Goal: Task Accomplishment & Management: Manage account settings

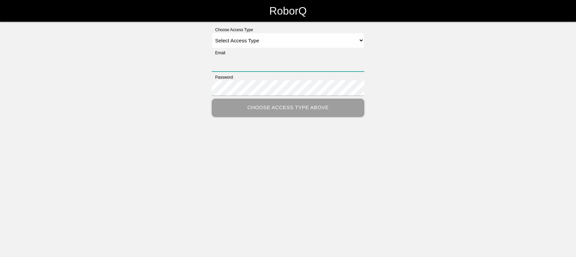
type input "[EMAIL_ADDRESS][DOMAIN_NAME]"
click at [299, 39] on select "Select Access Type Admin Customer Supervisor Worker" at bounding box center [288, 40] width 153 height 15
select select "Admin"
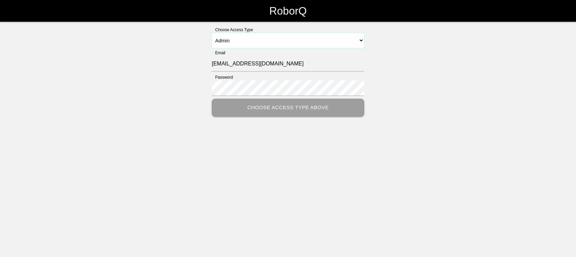
click at [212, 33] on select "Select Access Type Admin Customer Supervisor Worker" at bounding box center [288, 40] width 153 height 15
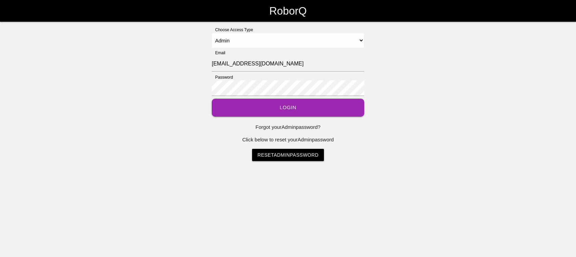
click at [297, 105] on button "Login" at bounding box center [288, 108] width 153 height 18
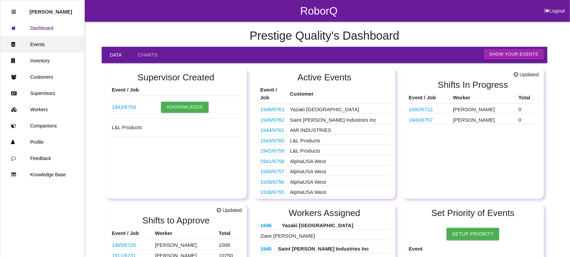
click at [64, 42] on link "Events" at bounding box center [42, 44] width 84 height 16
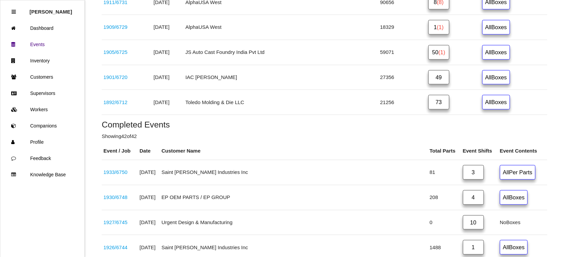
scroll to position [678, 0]
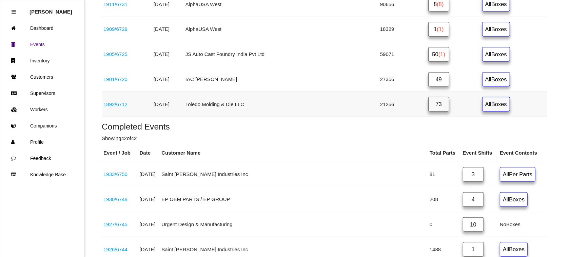
click at [428, 109] on link "73" at bounding box center [438, 104] width 21 height 15
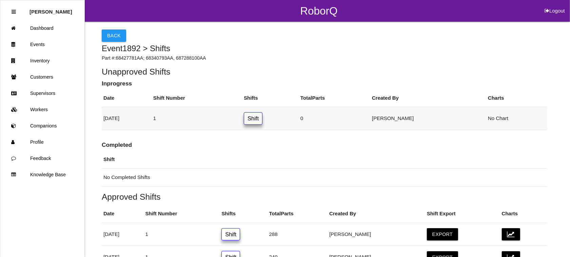
click at [262, 120] on link "Shift" at bounding box center [253, 118] width 19 height 13
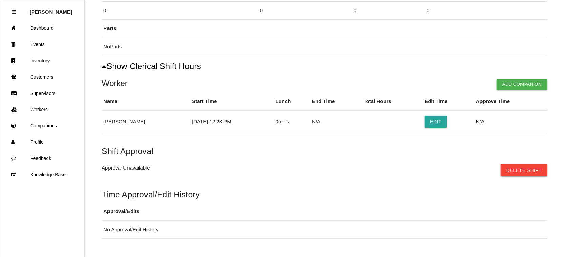
scroll to position [114, 0]
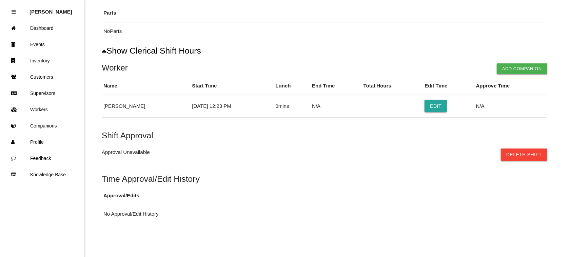
click at [529, 151] on button "Delete Shift" at bounding box center [524, 154] width 46 height 12
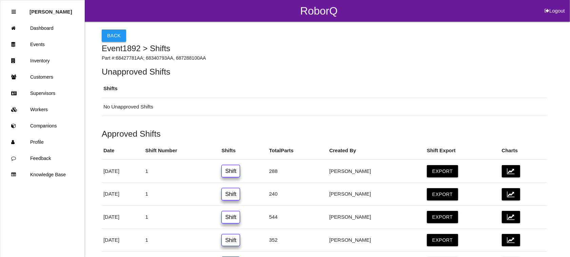
click at [108, 32] on button "Back" at bounding box center [114, 35] width 24 height 12
click at [58, 25] on link "Dashboard" at bounding box center [42, 28] width 84 height 16
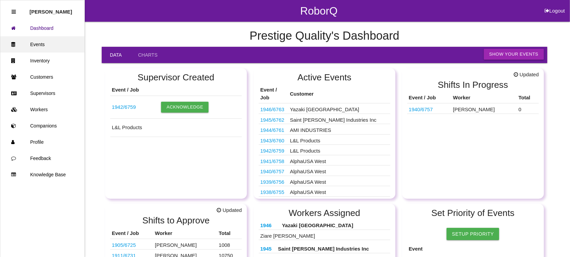
click at [38, 43] on link "Events" at bounding box center [42, 44] width 84 height 16
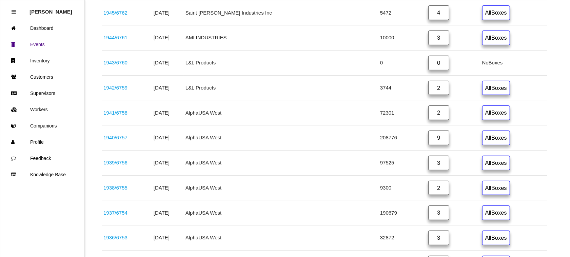
scroll to position [212, 0]
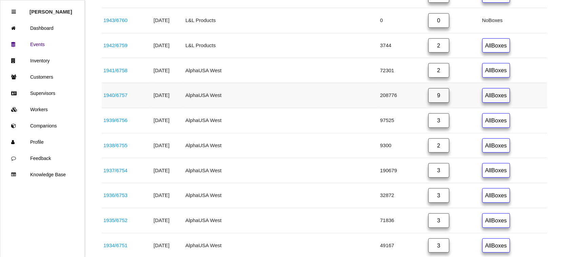
click at [428, 94] on link "9" at bounding box center [438, 95] width 21 height 15
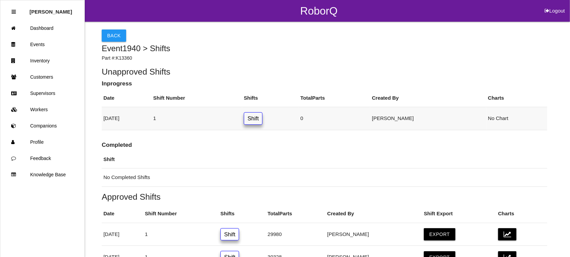
click at [262, 114] on link "Shift" at bounding box center [253, 118] width 19 height 13
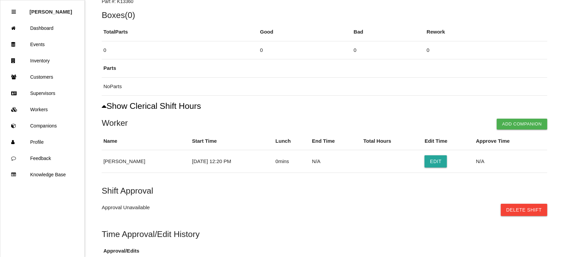
scroll to position [114, 0]
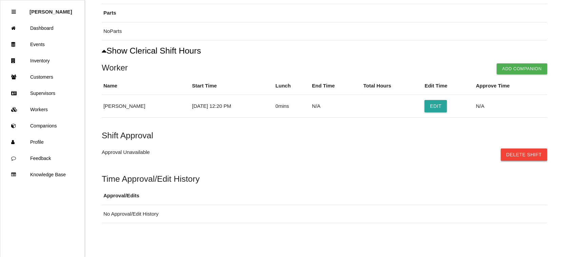
click at [523, 152] on button "Delete Shift" at bounding box center [524, 154] width 46 height 12
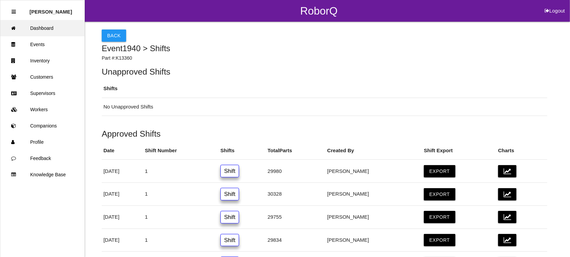
click at [46, 24] on link "Dashboard" at bounding box center [42, 28] width 84 height 16
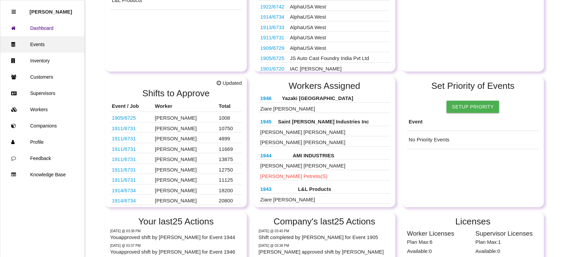
click at [34, 40] on link "Events" at bounding box center [42, 44] width 84 height 16
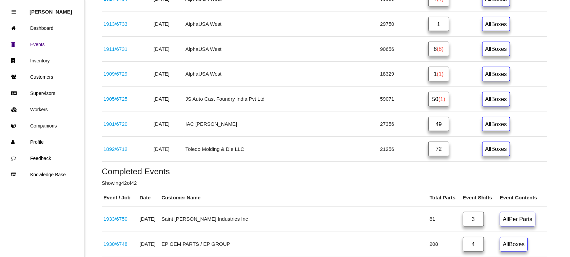
scroll to position [635, 0]
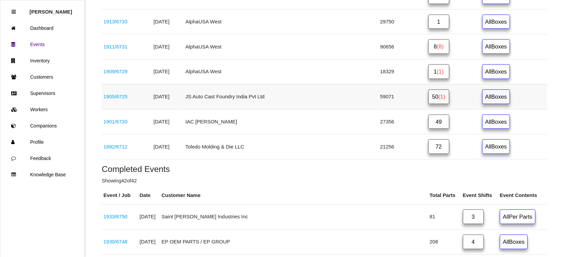
click at [438, 100] on span "(1)" at bounding box center [441, 97] width 7 height 6
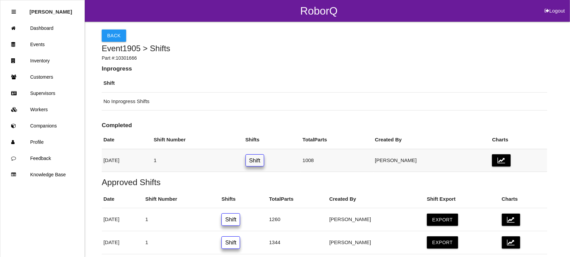
click at [264, 160] on link "Shift" at bounding box center [254, 160] width 19 height 13
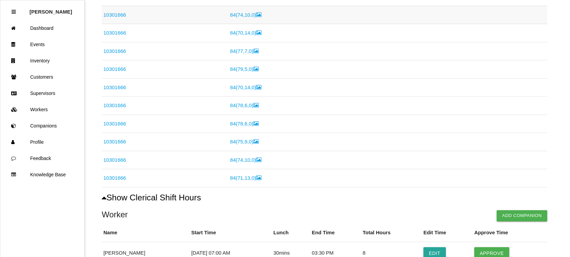
scroll to position [314, 0]
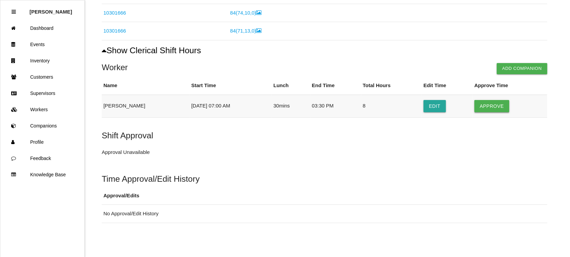
click at [499, 106] on button "Approve" at bounding box center [491, 106] width 35 height 12
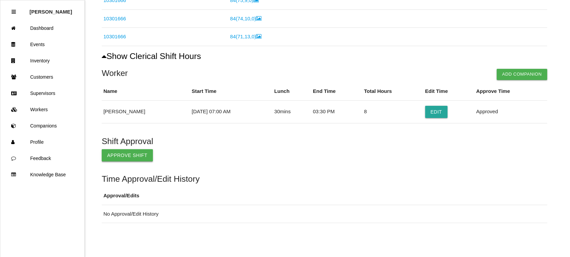
click at [122, 155] on button "Approve Shift" at bounding box center [127, 155] width 51 height 12
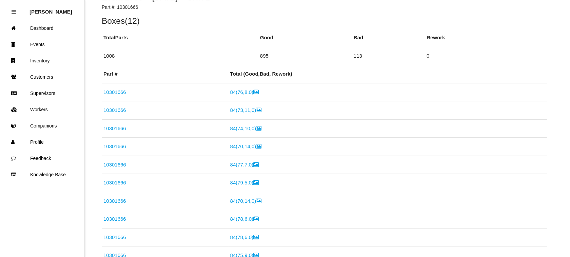
scroll to position [0, 0]
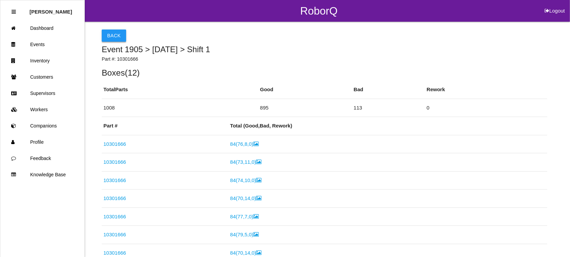
click at [110, 36] on button "Back" at bounding box center [114, 35] width 24 height 12
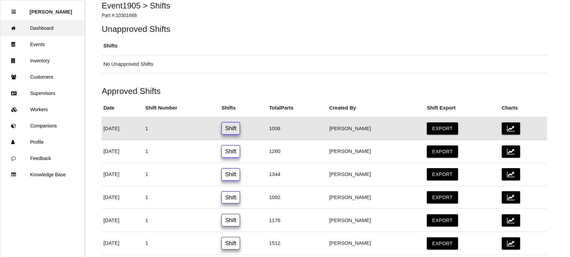
click at [36, 27] on link "Dashboard" at bounding box center [42, 28] width 84 height 16
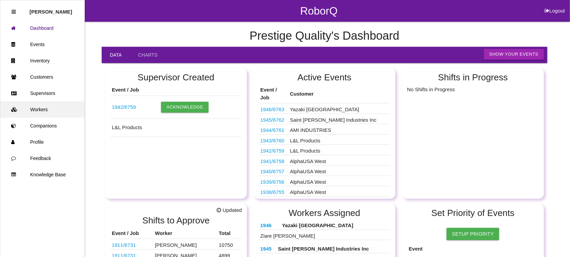
click at [45, 107] on link "Workers" at bounding box center [42, 109] width 84 height 16
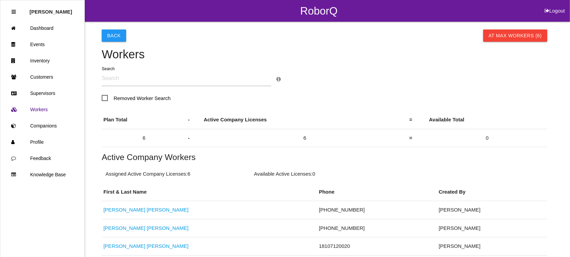
click at [556, 5] on button "Logout" at bounding box center [554, 2] width 31 height 5
select select "Admin"
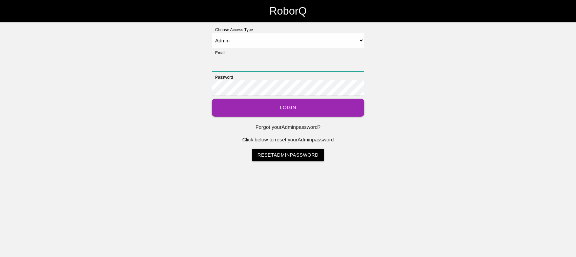
type input "[EMAIL_ADDRESS][DOMAIN_NAME]"
